Goal: Find specific page/section: Find specific page/section

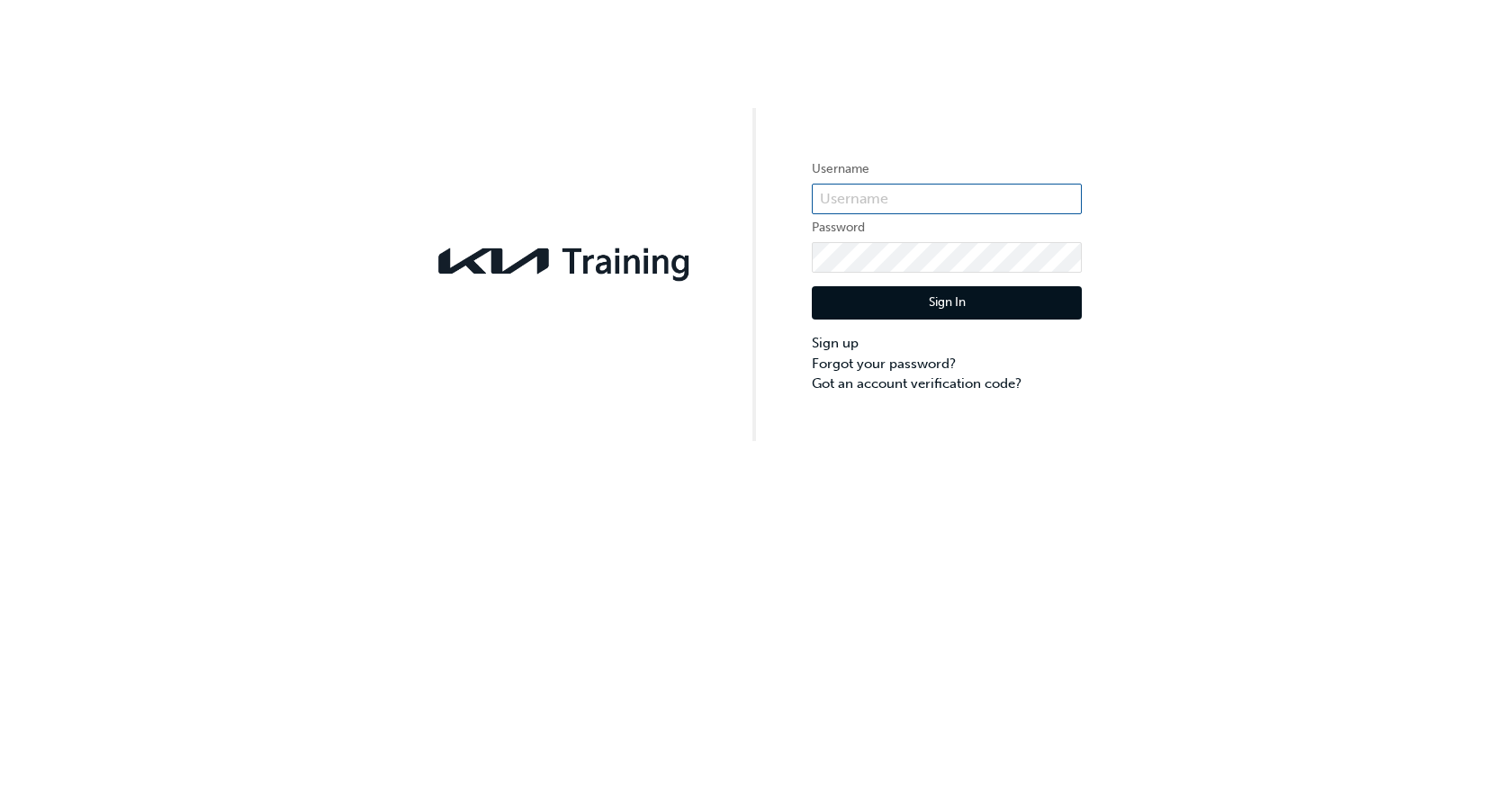
type input "KAU82441E4"
click at [931, 299] on button "Sign In" at bounding box center [946, 302] width 270 height 34
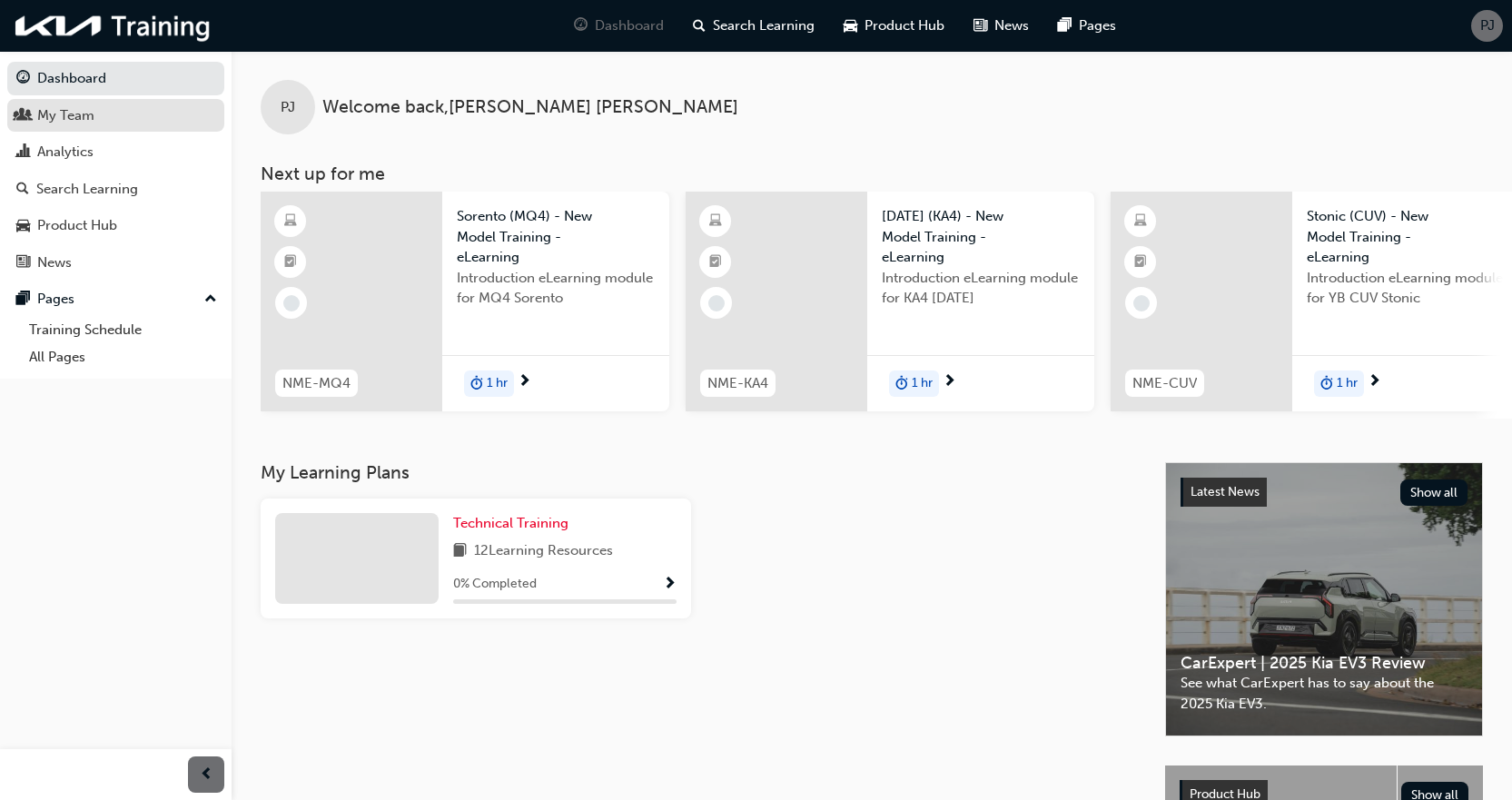
click at [58, 124] on div "My Team" at bounding box center [66, 116] width 57 height 21
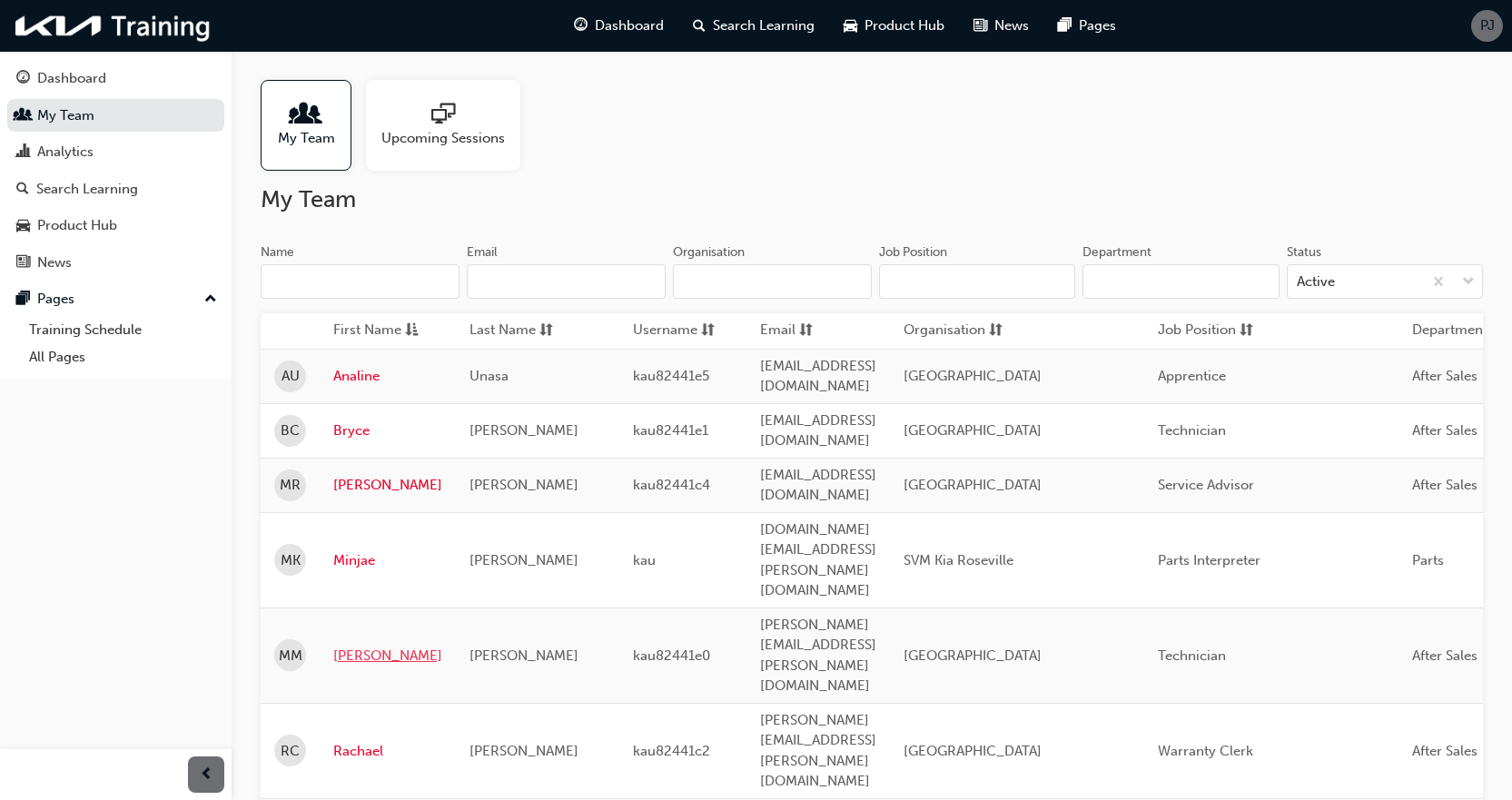
click at [374, 646] on link "[PERSON_NAME]" at bounding box center [388, 656] width 109 height 21
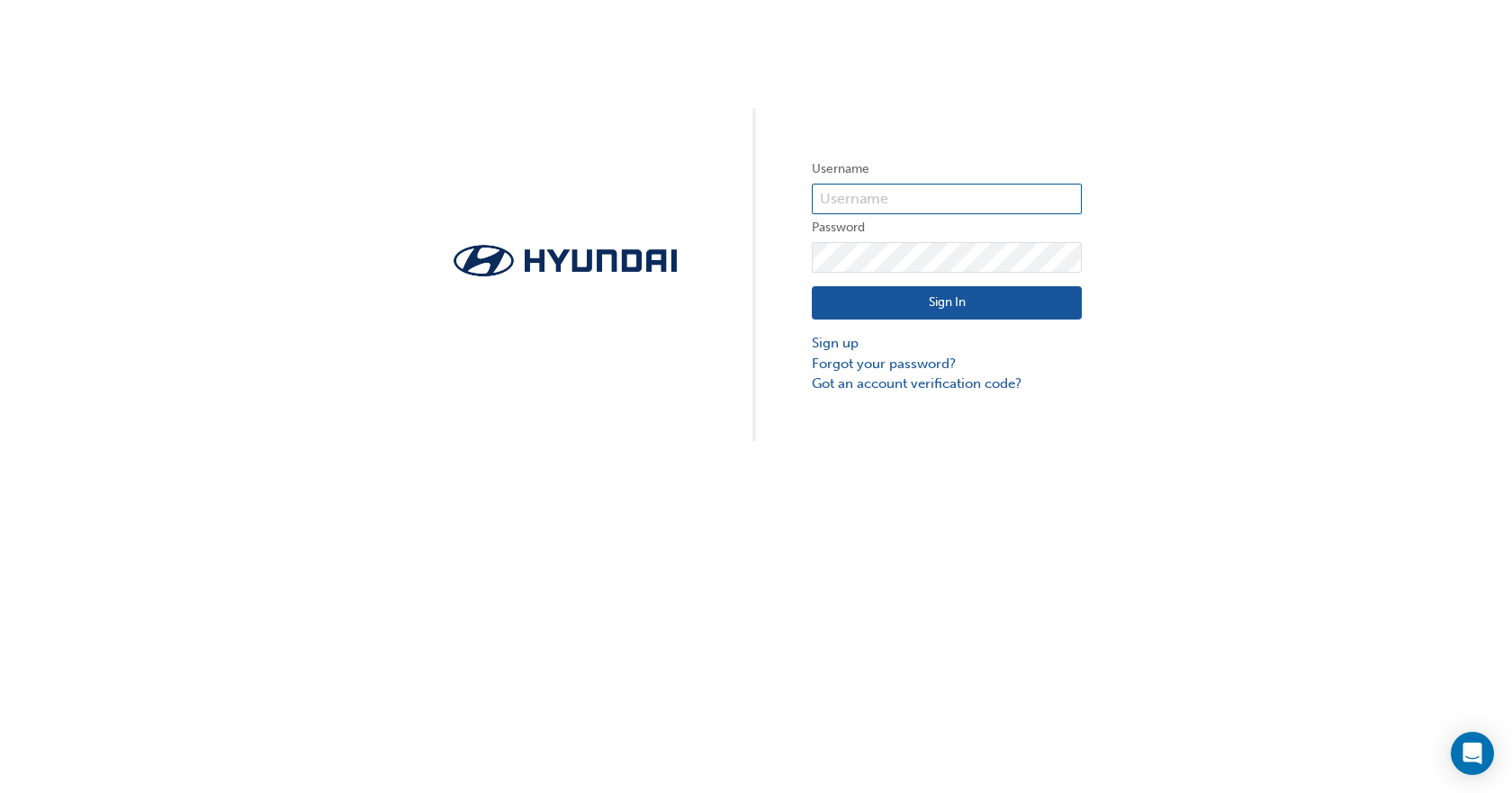
type input "36922"
click at [893, 314] on button "Sign In" at bounding box center [946, 302] width 270 height 34
